Goal: Navigation & Orientation: Find specific page/section

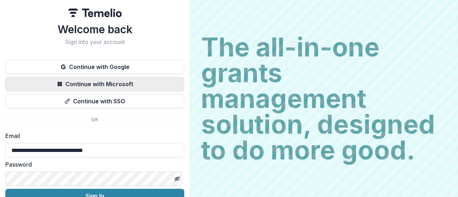
scroll to position [37, 0]
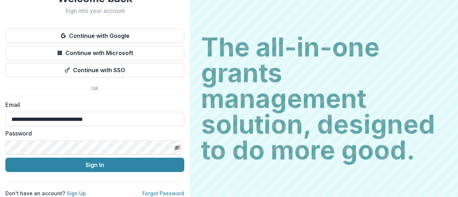
type input "**********"
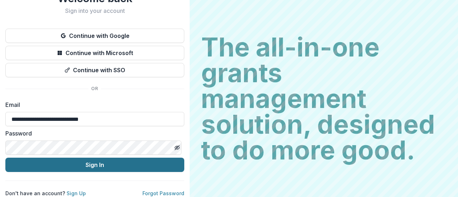
click at [102, 165] on button "Sign In" at bounding box center [94, 165] width 179 height 14
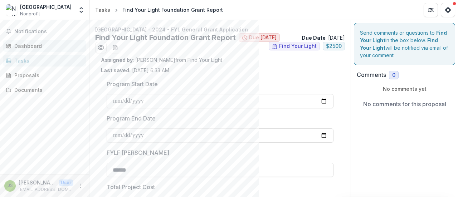
click at [44, 45] on div "Dashboard" at bounding box center [47, 46] width 66 height 8
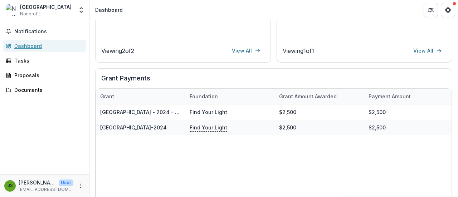
scroll to position [170, 0]
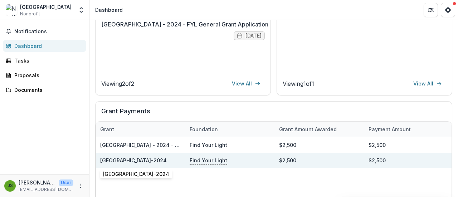
click at [130, 160] on link "[GEOGRAPHIC_DATA]-2024" at bounding box center [133, 161] width 67 height 6
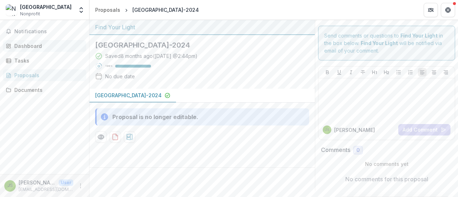
click at [39, 45] on div "Dashboard" at bounding box center [47, 46] width 66 height 8
